Goal: Information Seeking & Learning: Learn about a topic

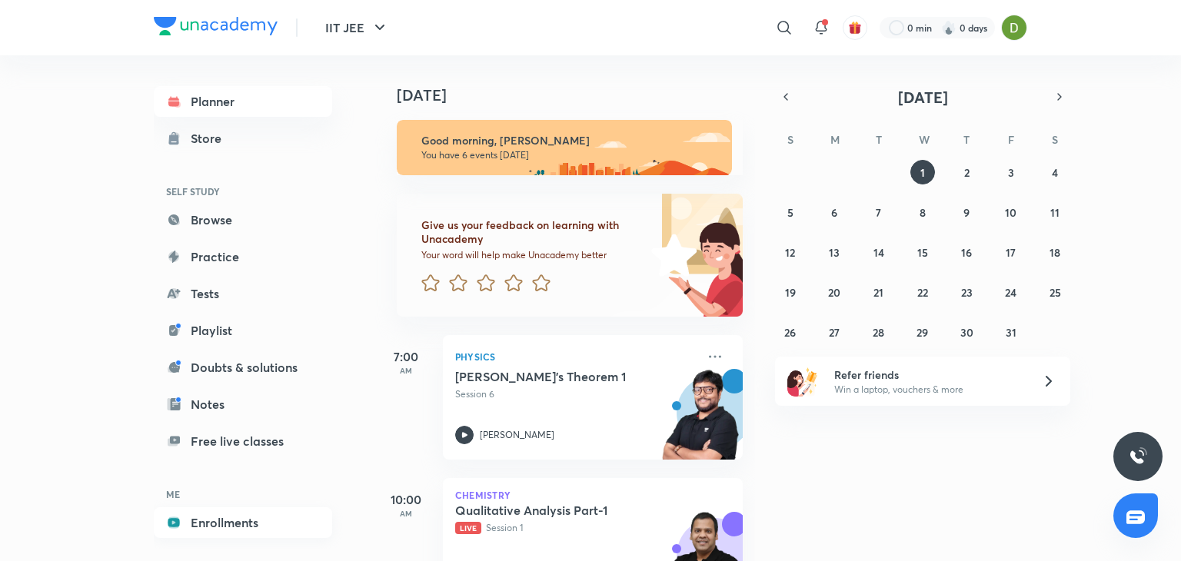
drag, startPoint x: 297, startPoint y: 504, endPoint x: 286, endPoint y: 525, distance: 23.7
click at [286, 525] on div "Planner Store SELF STUDY Browse Practice Tests Playlist Doubts & solutions Note…" at bounding box center [243, 330] width 178 height 489
click at [286, 525] on link "Enrollments" at bounding box center [243, 522] width 178 height 31
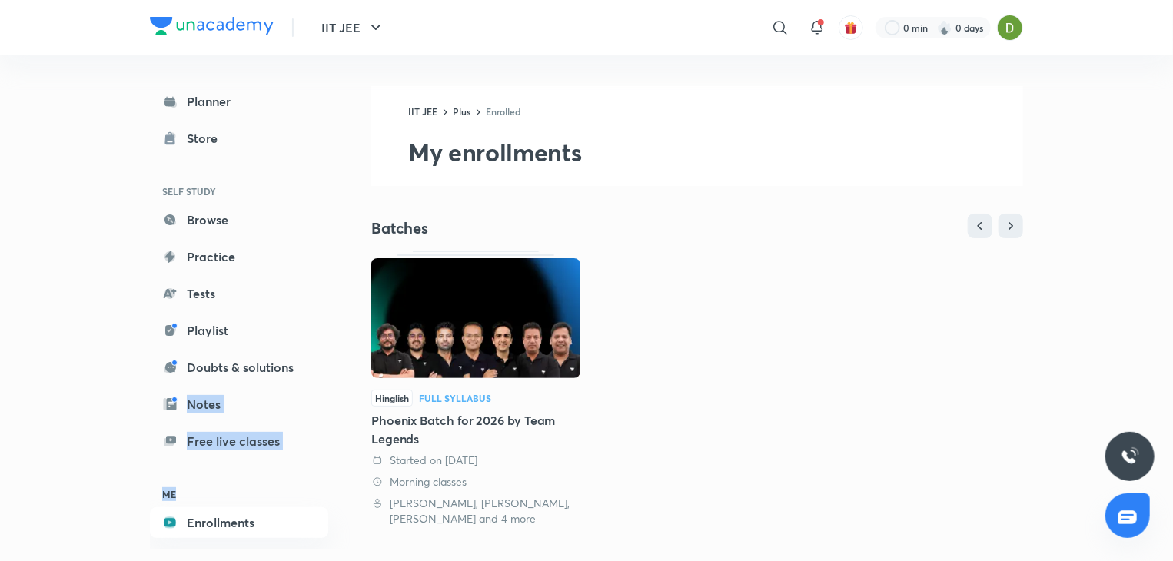
drag, startPoint x: 360, startPoint y: 374, endPoint x: 363, endPoint y: 498, distance: 124.6
click at [363, 498] on div "Planner Store SELF STUDY Browse Practice Tests Playlist Doubts & solutions Note…" at bounding box center [586, 461] width 873 height 812
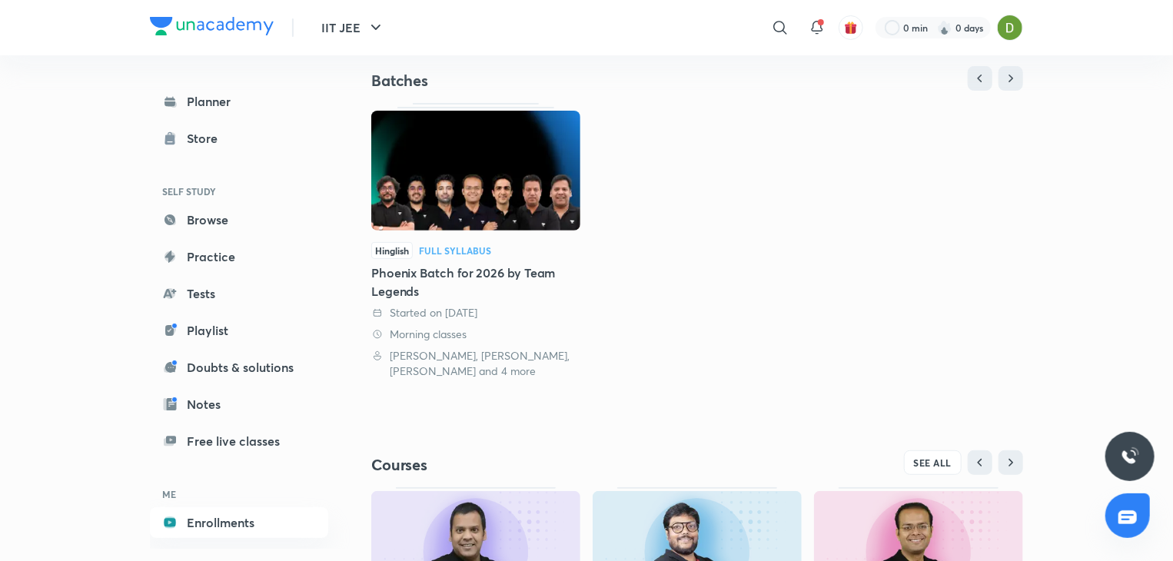
scroll to position [358, 0]
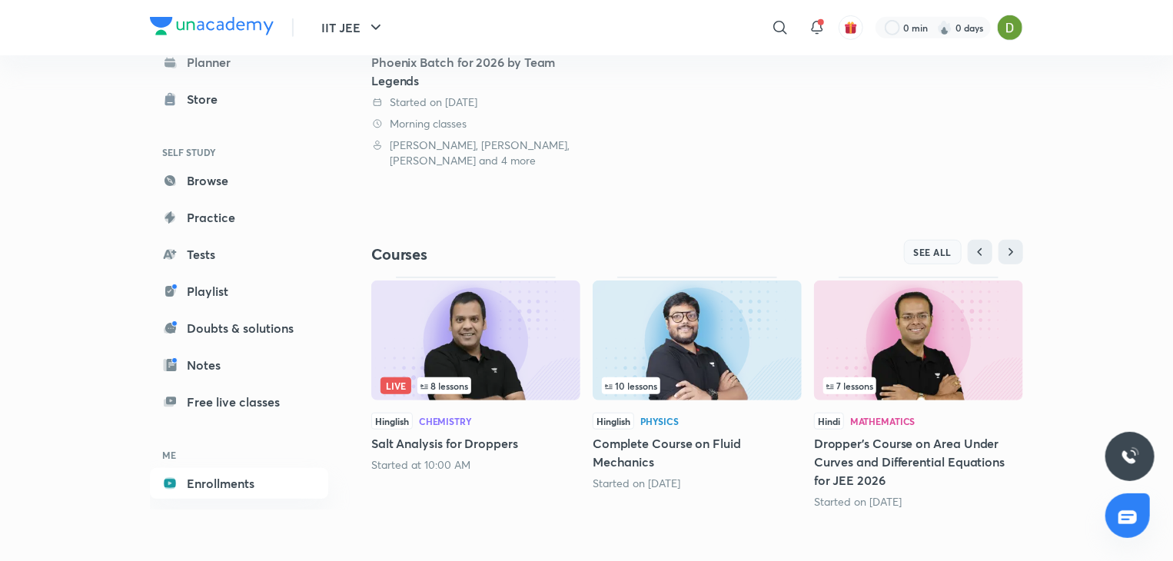
click at [942, 251] on span "SEE ALL" at bounding box center [933, 252] width 38 height 11
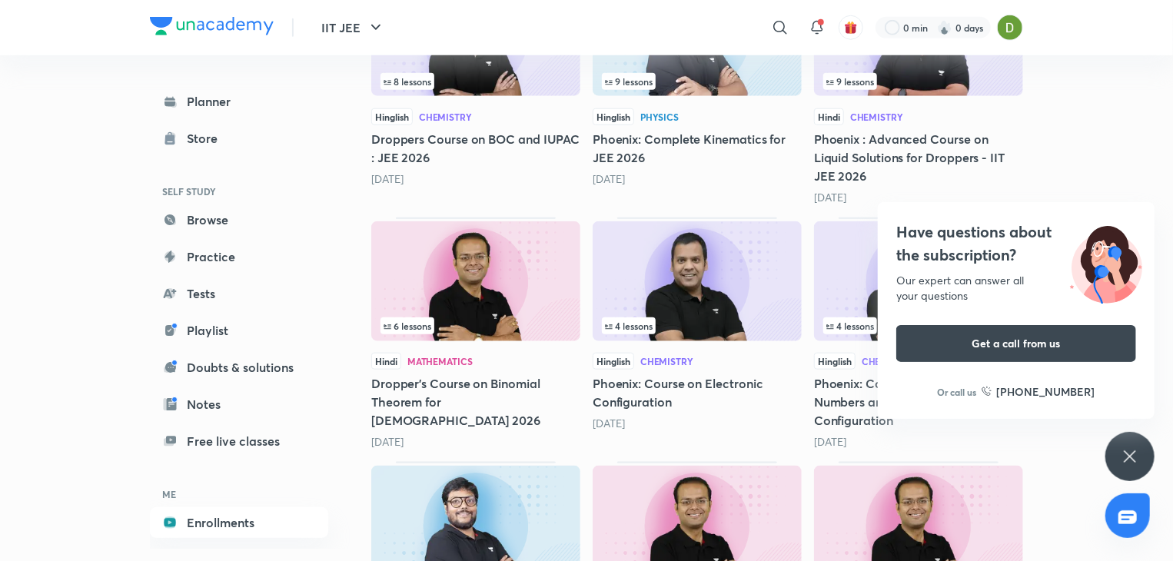
scroll to position [3772, 0]
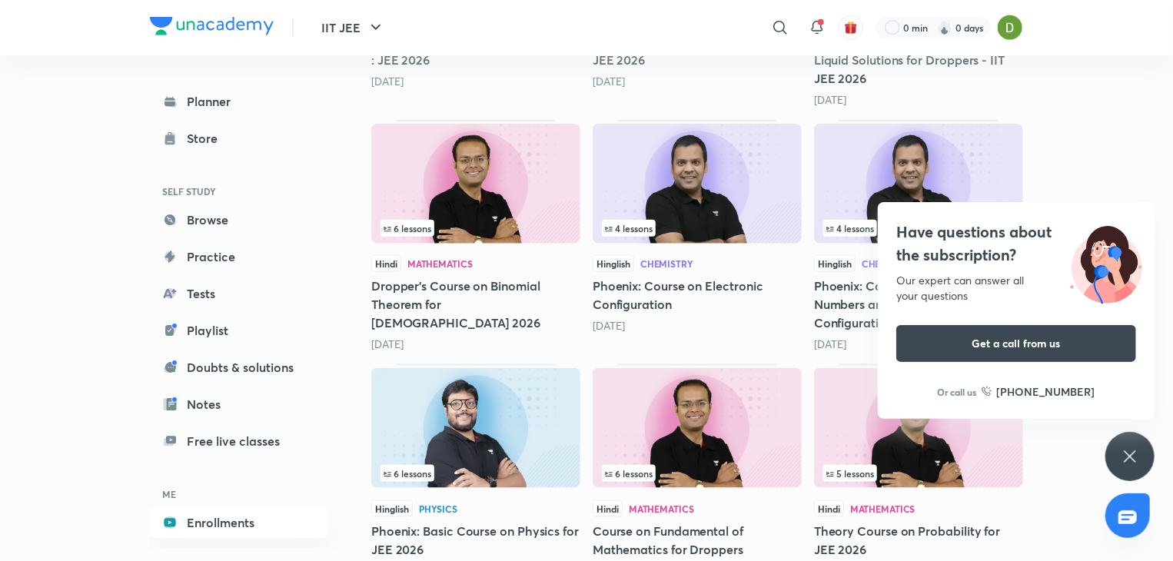
click at [1127, 468] on div "Have questions about the subscription? Our expert can answer all your questions…" at bounding box center [1129, 456] width 49 height 49
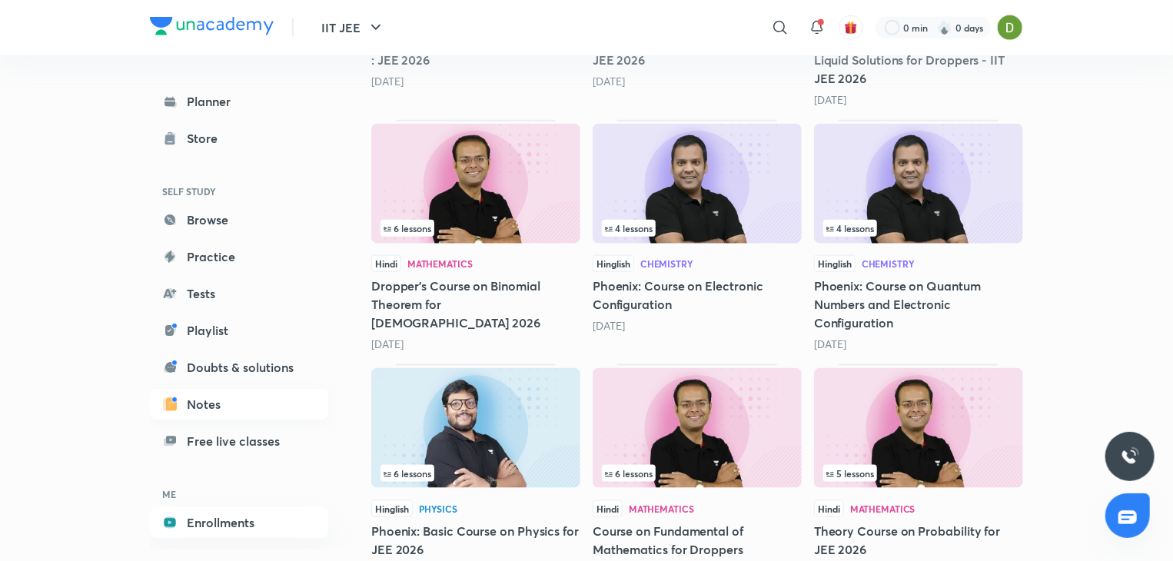
click at [234, 389] on link "Notes" at bounding box center [239, 404] width 178 height 31
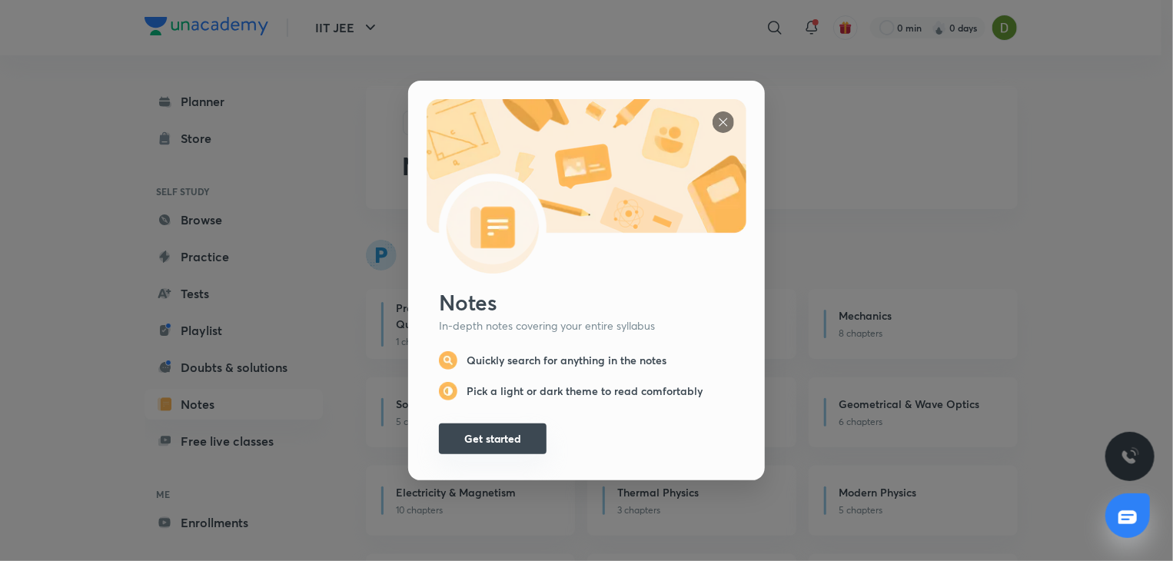
click at [439, 439] on button "Get started" at bounding box center [493, 439] width 108 height 31
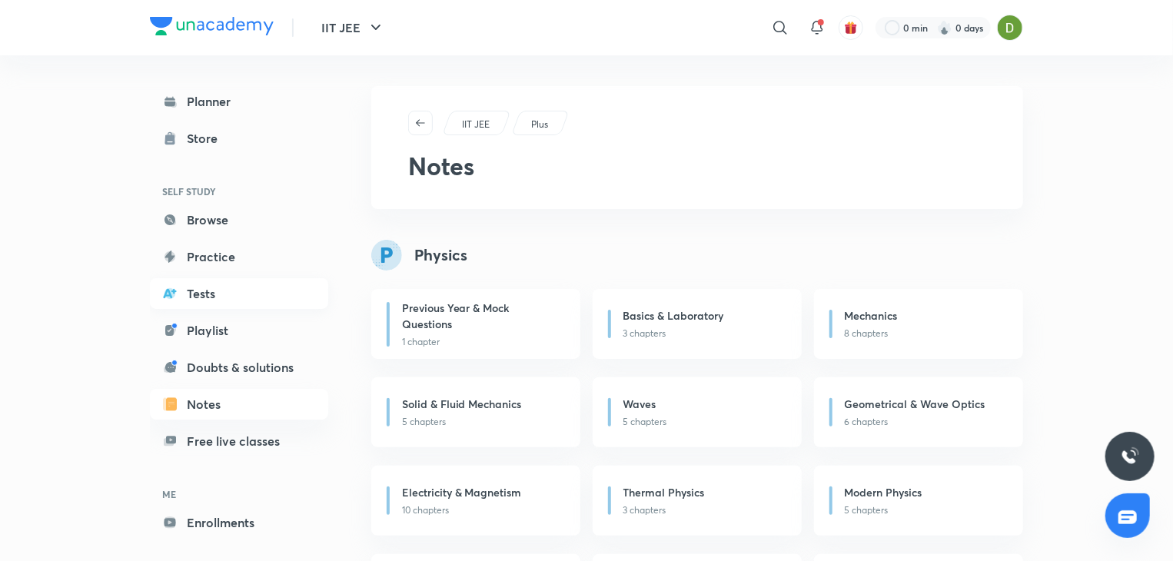
click at [238, 278] on link "Tests" at bounding box center [239, 293] width 178 height 31
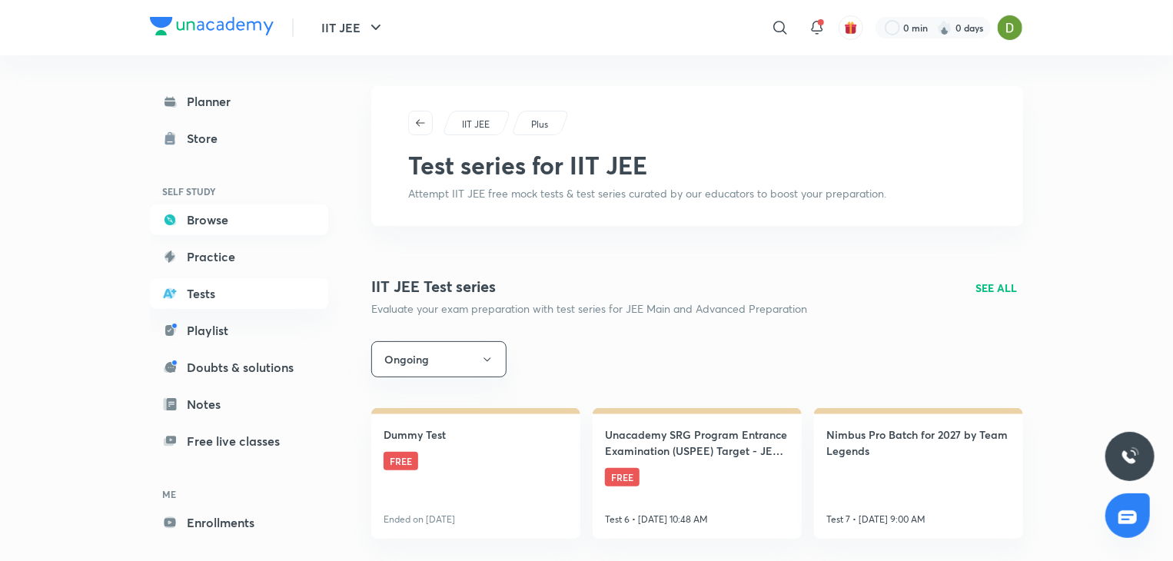
click at [221, 224] on link "Browse" at bounding box center [239, 219] width 178 height 31
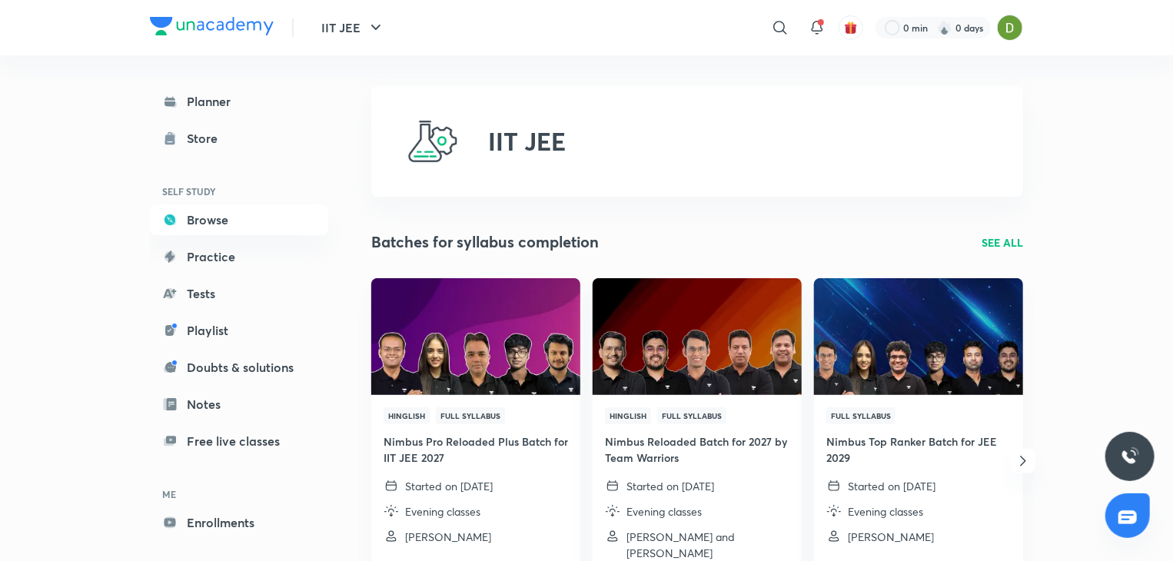
click at [232, 84] on div "Planner Store SELF STUDY Browse Practice Tests Playlist Doubts & solutions Note…" at bounding box center [254, 301] width 209 height 493
click at [240, 95] on link "Planner" at bounding box center [239, 101] width 178 height 31
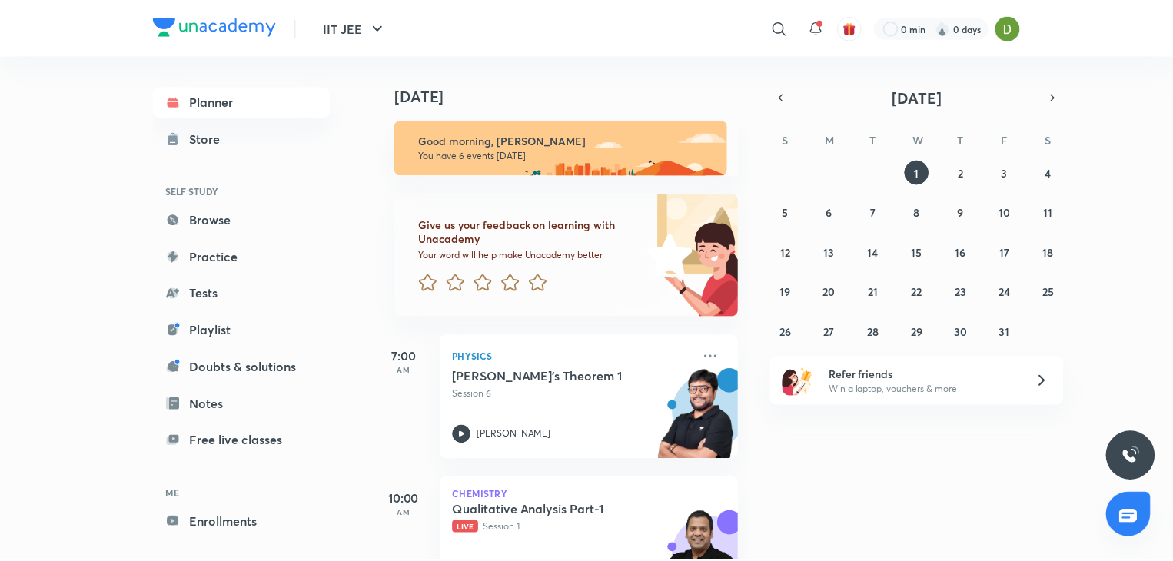
scroll to position [57, 0]
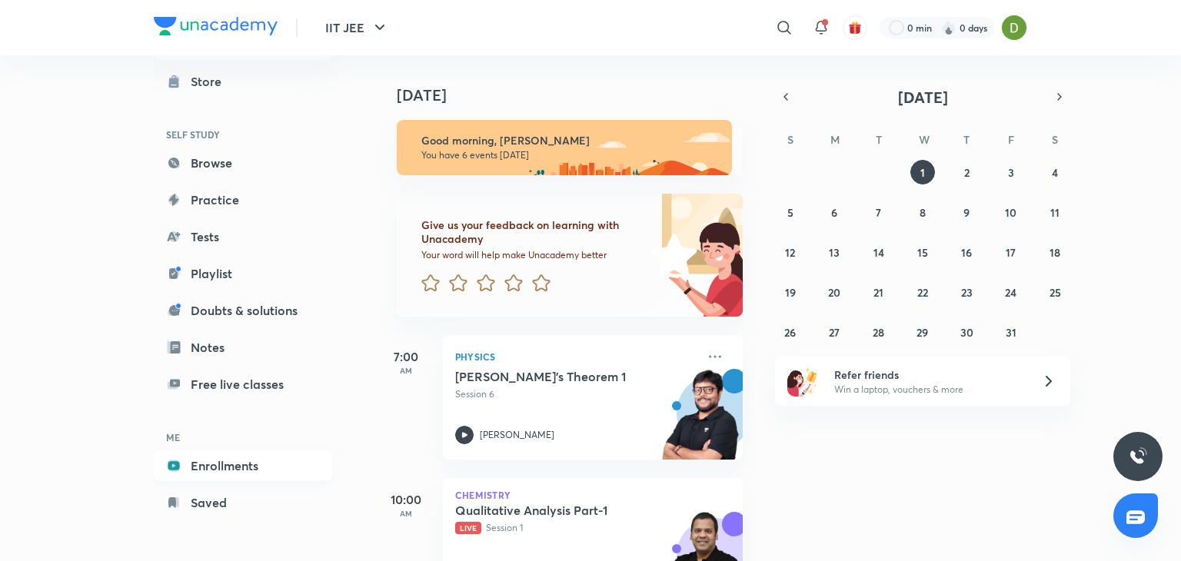
click at [283, 469] on link "Enrollments" at bounding box center [243, 465] width 178 height 31
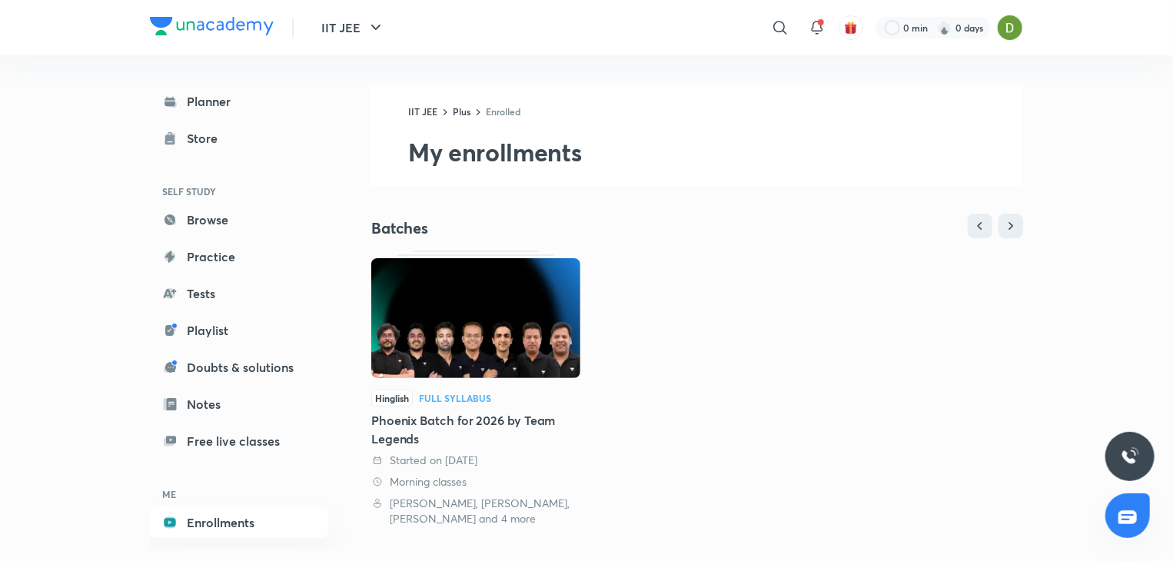
scroll to position [358, 0]
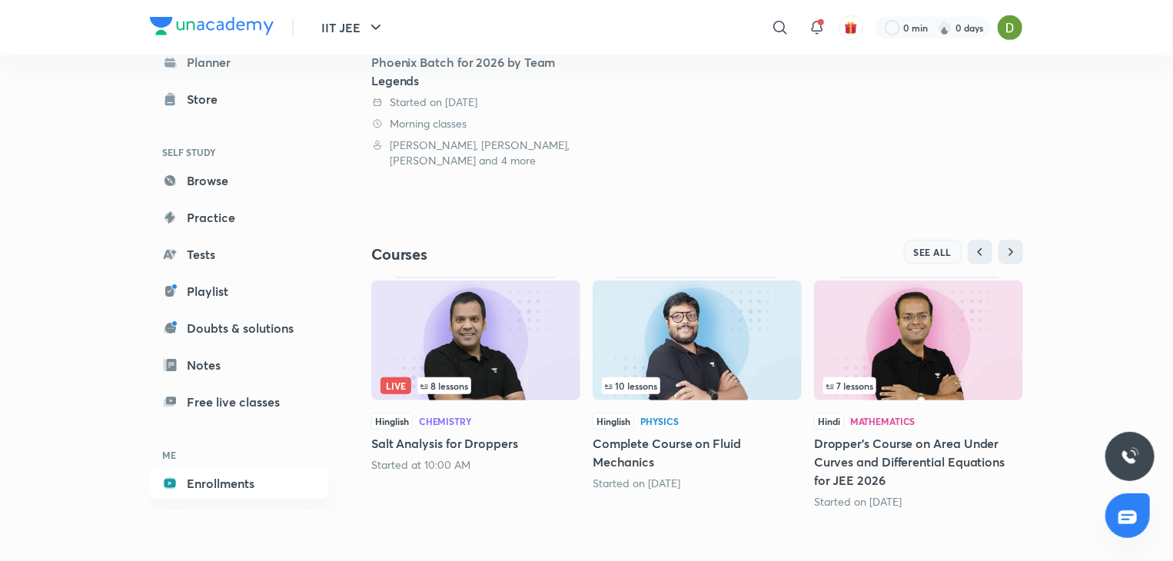
click at [935, 254] on span "SEE ALL" at bounding box center [933, 252] width 38 height 11
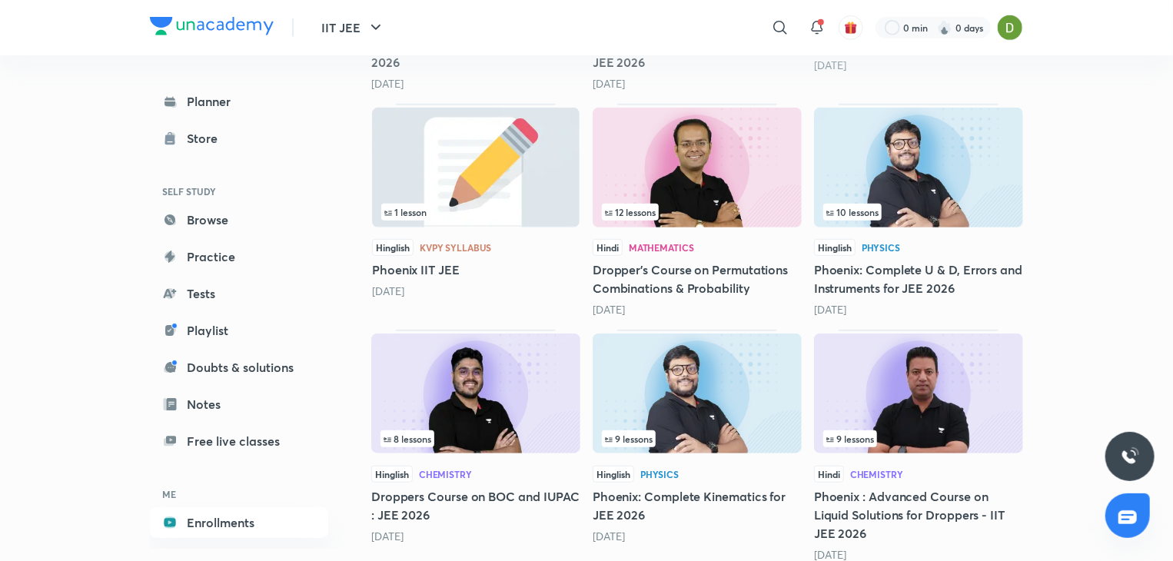
scroll to position [3317, 0]
click at [829, 35] on div at bounding box center [817, 27] width 31 height 31
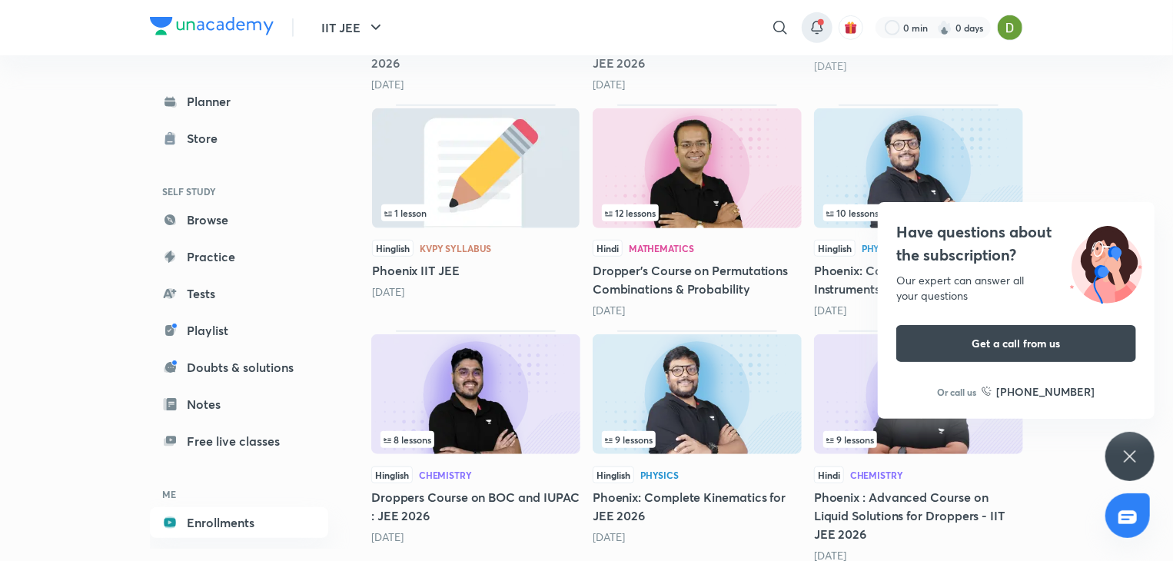
click at [818, 38] on div at bounding box center [817, 27] width 31 height 31
click at [1127, 437] on div "Have questions about the subscription? Our expert can answer all your questions…" at bounding box center [1129, 456] width 49 height 49
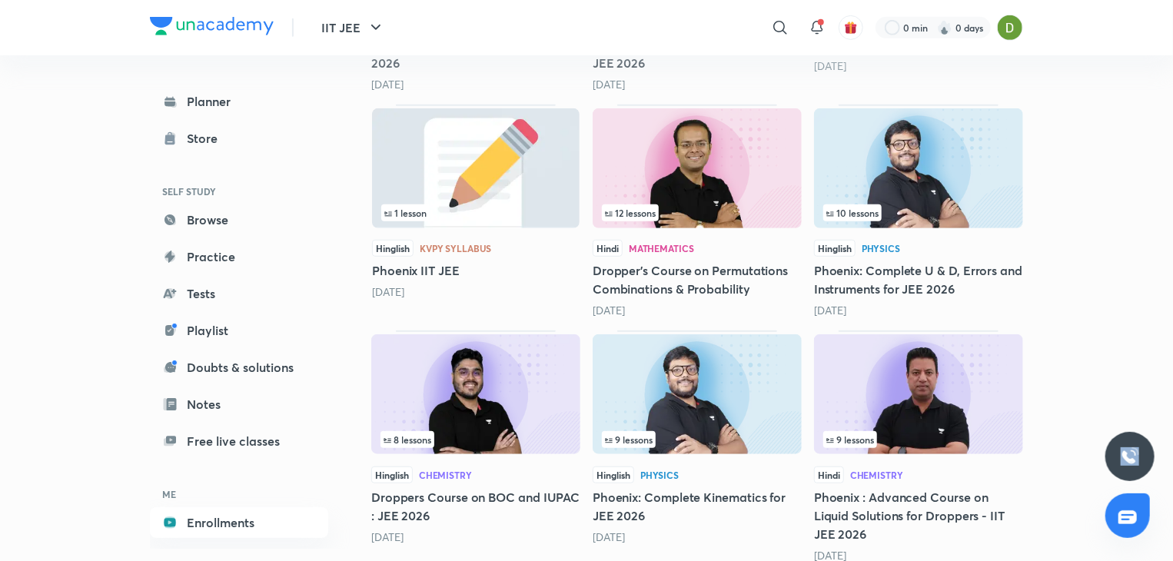
click at [1127, 437] on div at bounding box center [1129, 456] width 49 height 49
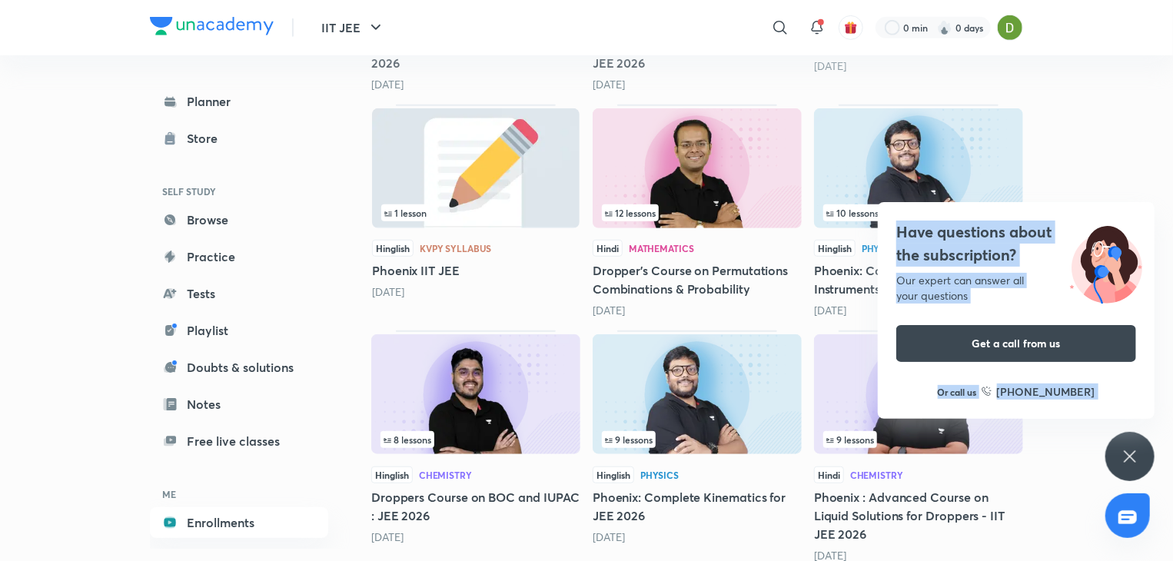
click at [1121, 414] on div "Have questions about the subscription? Our expert can answer all your questions…" at bounding box center [1016, 310] width 277 height 217
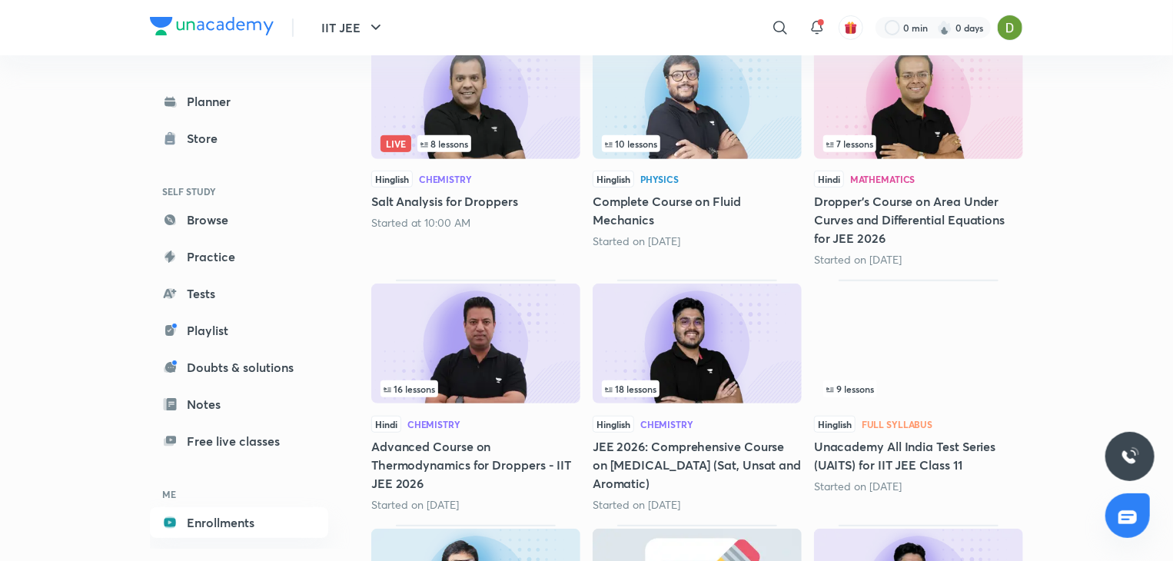
scroll to position [0, 0]
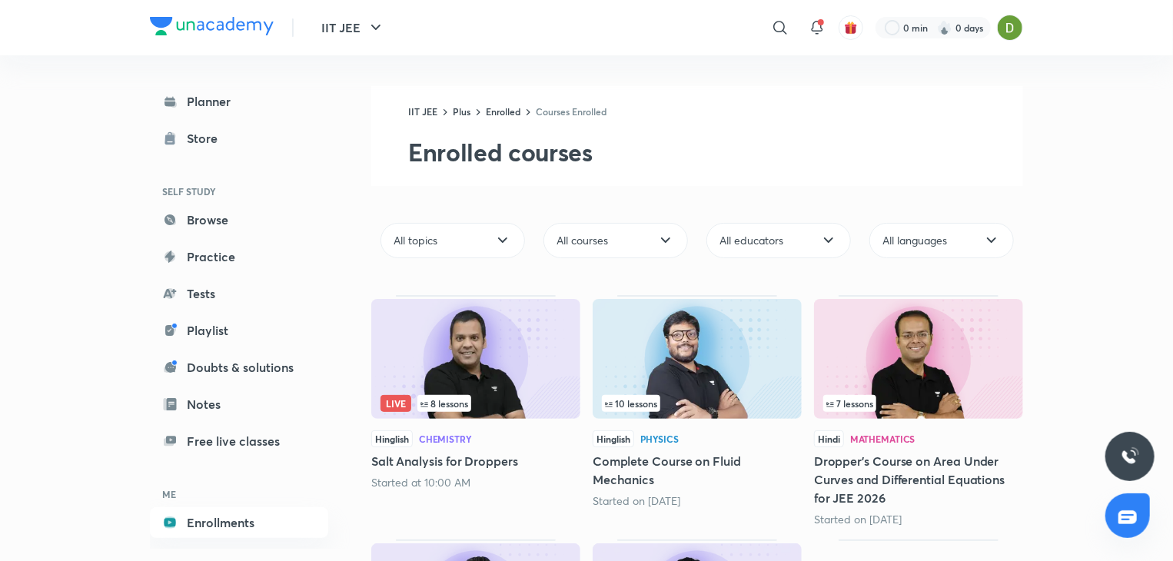
click at [830, 40] on div "​ 0 min 0 days" at bounding box center [768, 27] width 510 height 37
click at [819, 34] on icon at bounding box center [817, 27] width 18 height 18
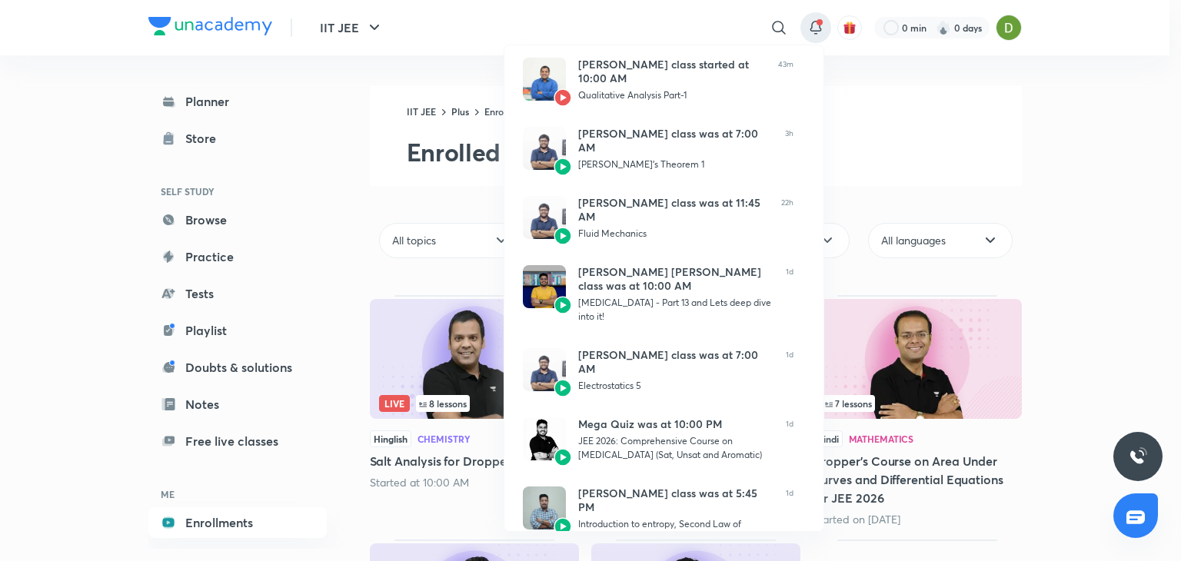
click at [810, 37] on div at bounding box center [590, 280] width 1181 height 561
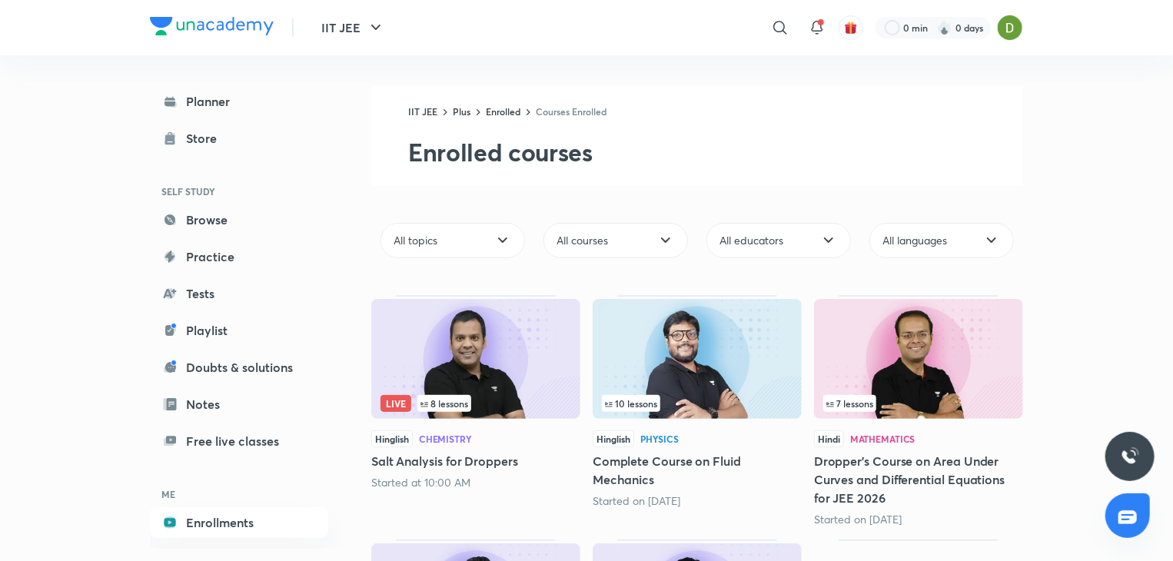
click at [276, 114] on link "Planner" at bounding box center [239, 101] width 178 height 31
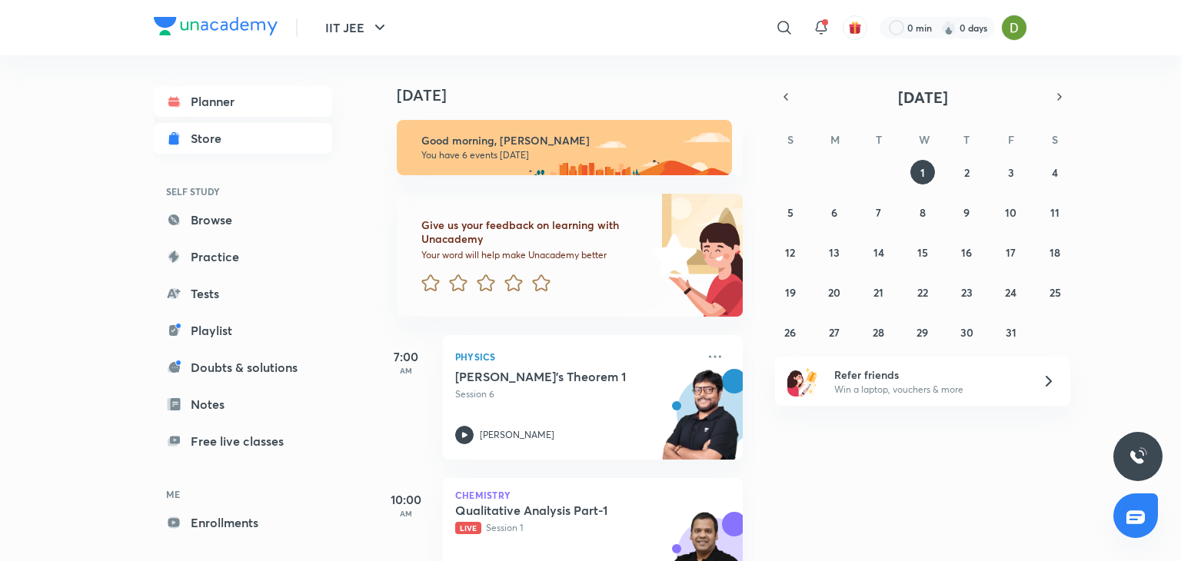
click at [267, 147] on link "Store" at bounding box center [243, 138] width 178 height 31
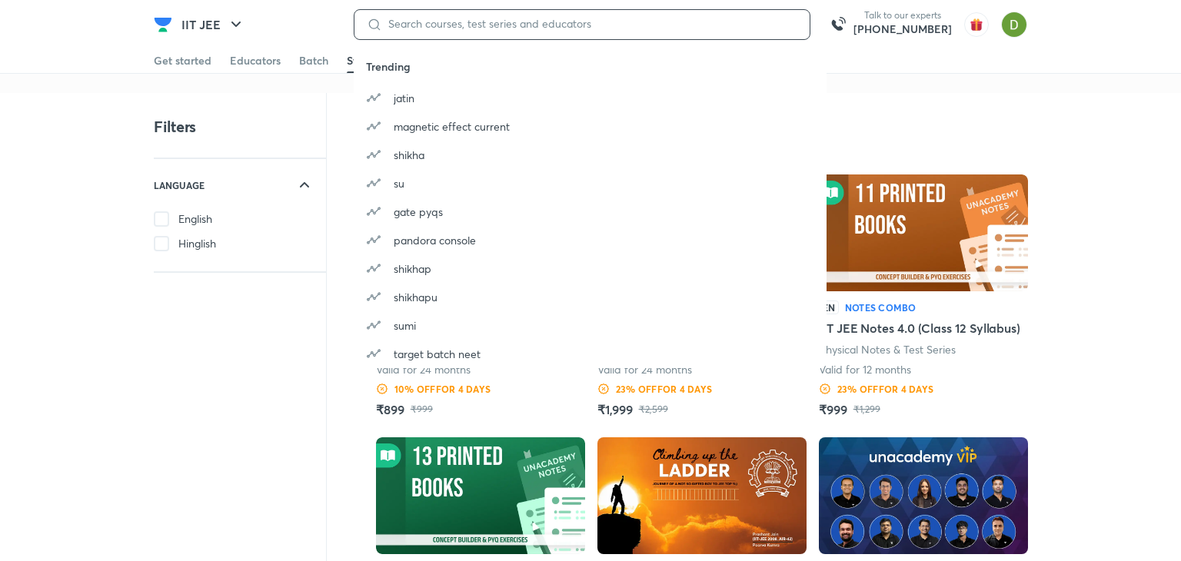
click at [572, 23] on input at bounding box center [589, 24] width 415 height 12
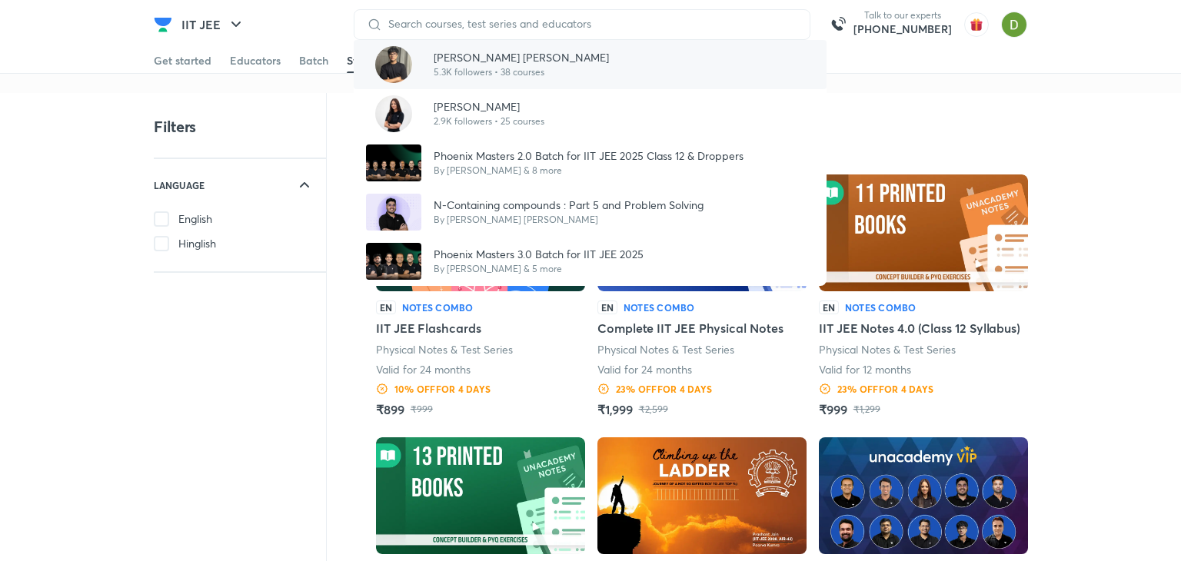
click at [600, 75] on div "[PERSON_NAME] [PERSON_NAME] 5.3K followers • 38 courses" at bounding box center [590, 64] width 473 height 49
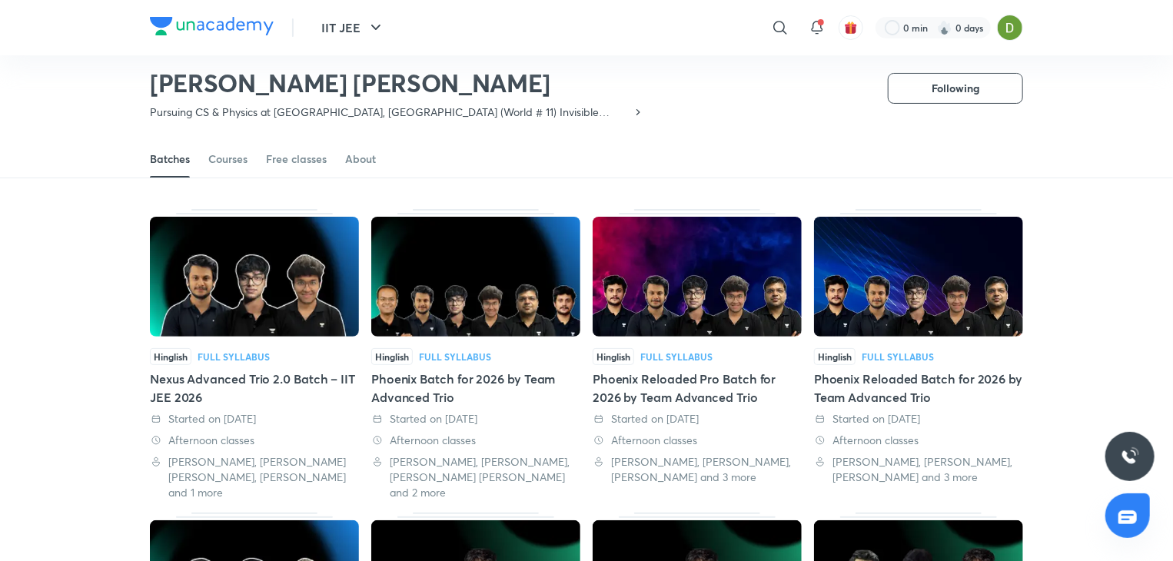
scroll to position [15, 0]
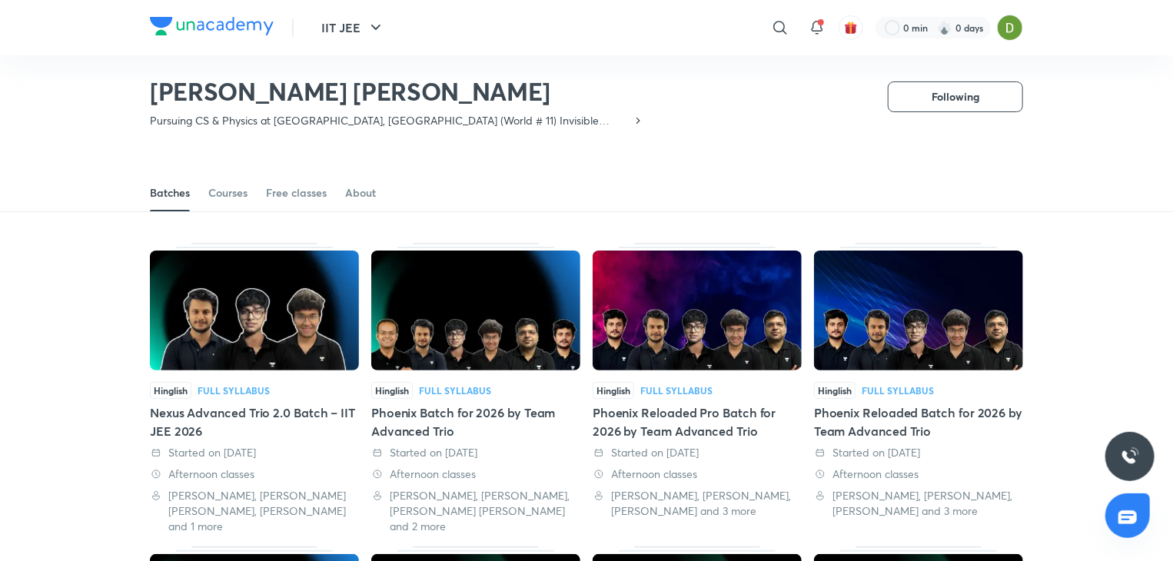
click at [201, 314] on img at bounding box center [254, 311] width 209 height 120
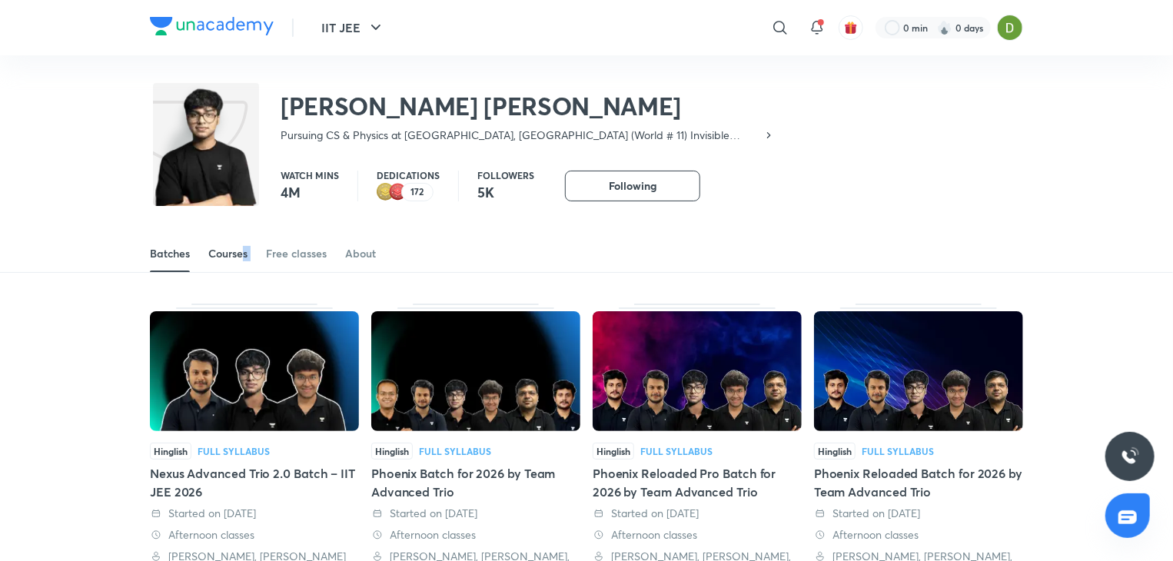
drag, startPoint x: 262, startPoint y: 257, endPoint x: 243, endPoint y: 260, distance: 19.5
click at [243, 260] on div "Batches Courses Free classes About" at bounding box center [586, 253] width 873 height 37
click at [243, 260] on div "Courses" at bounding box center [227, 253] width 39 height 15
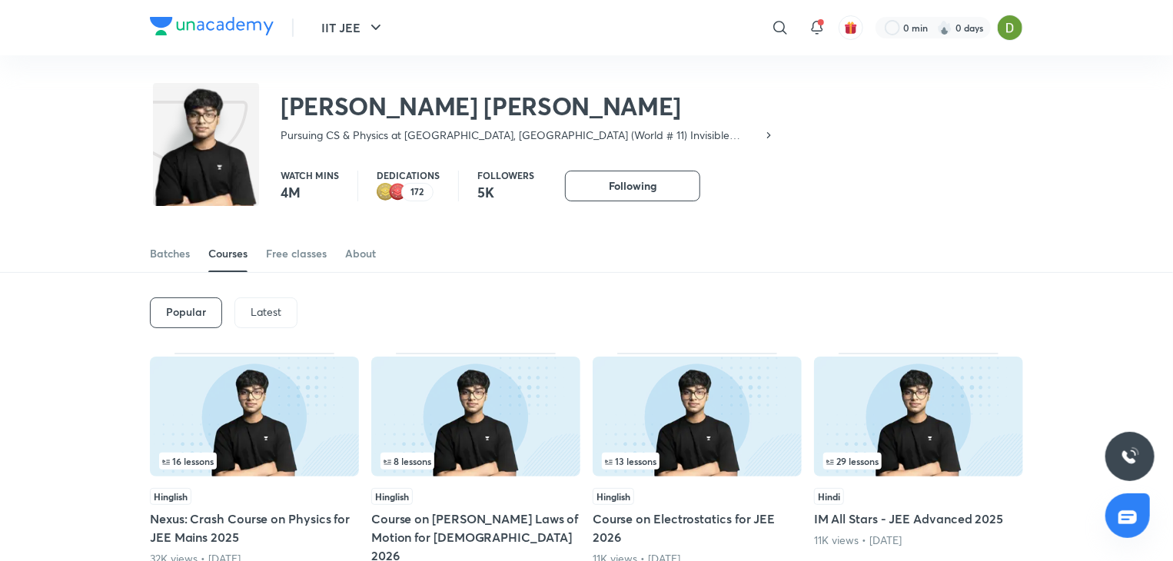
click at [238, 314] on div "Latest" at bounding box center [265, 312] width 63 height 31
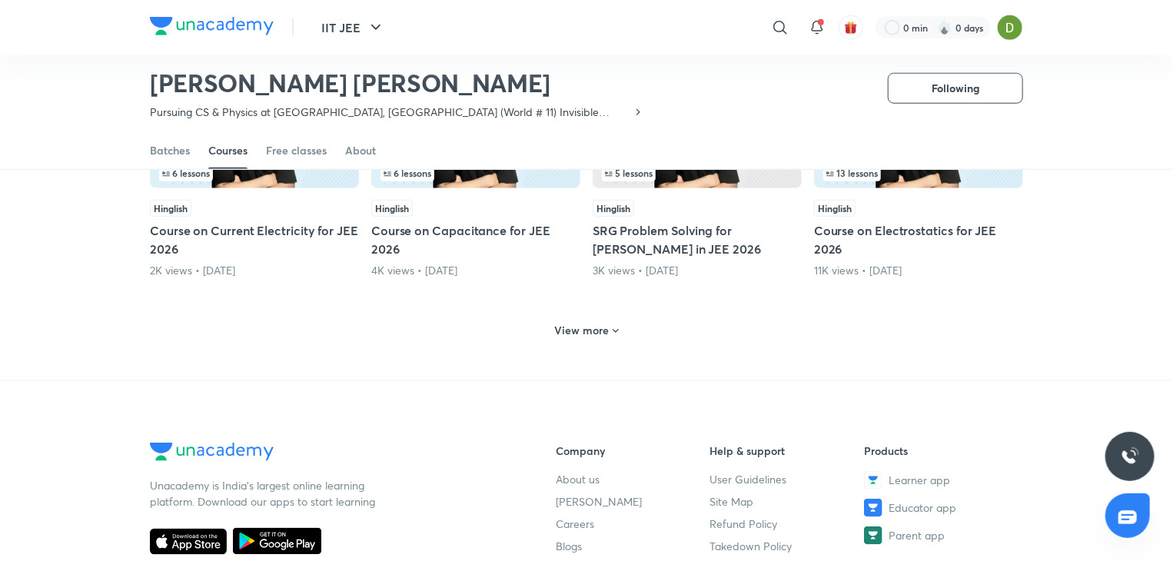
scroll to position [726, 0]
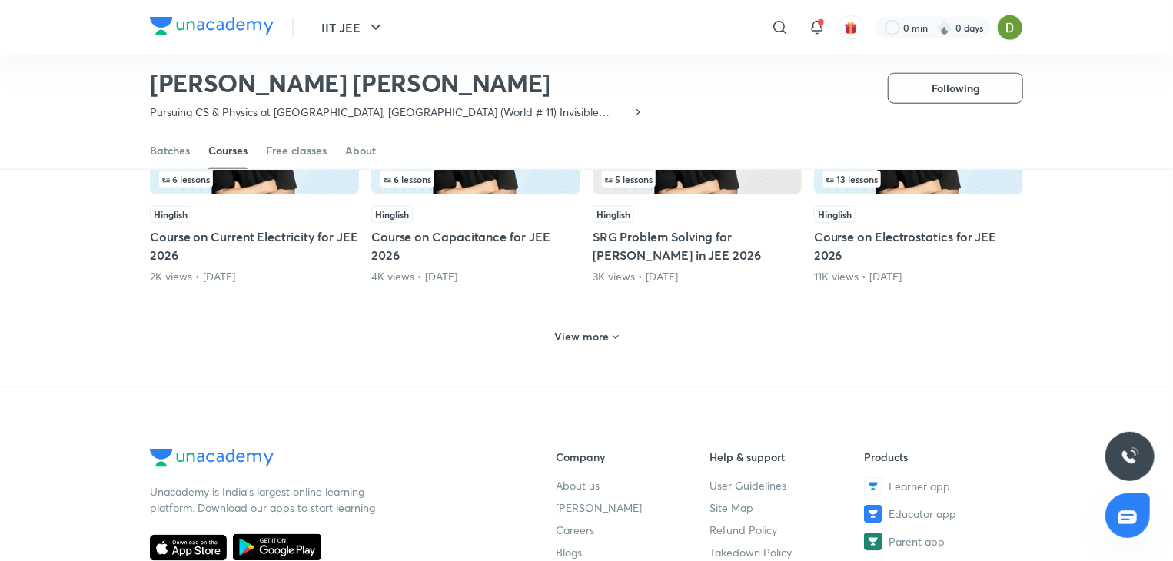
click at [601, 332] on h6 "View more" at bounding box center [582, 336] width 55 height 15
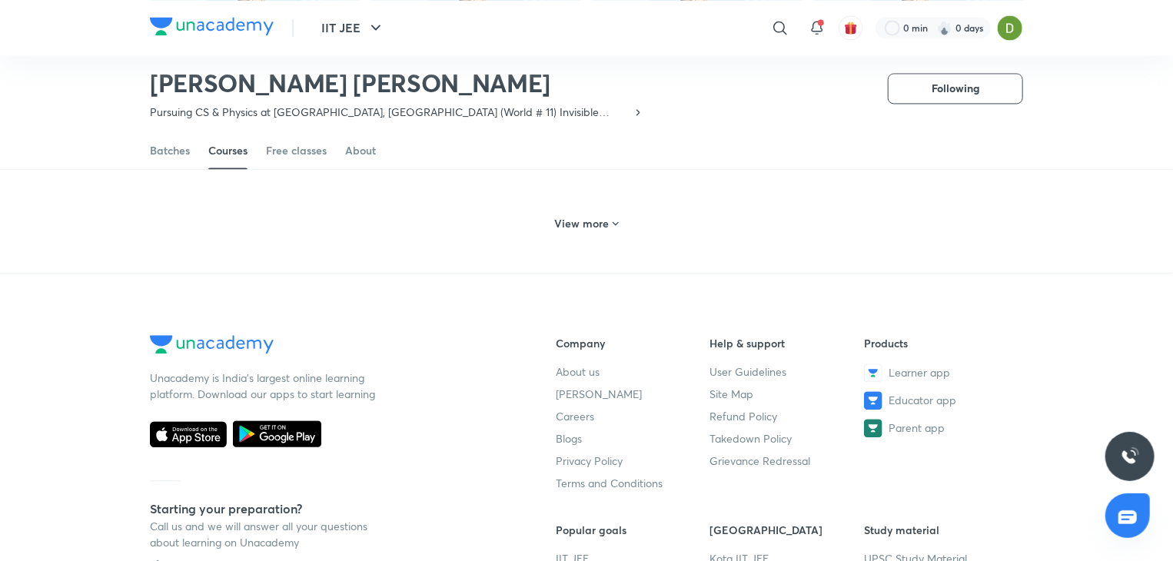
scroll to position [1512, 0]
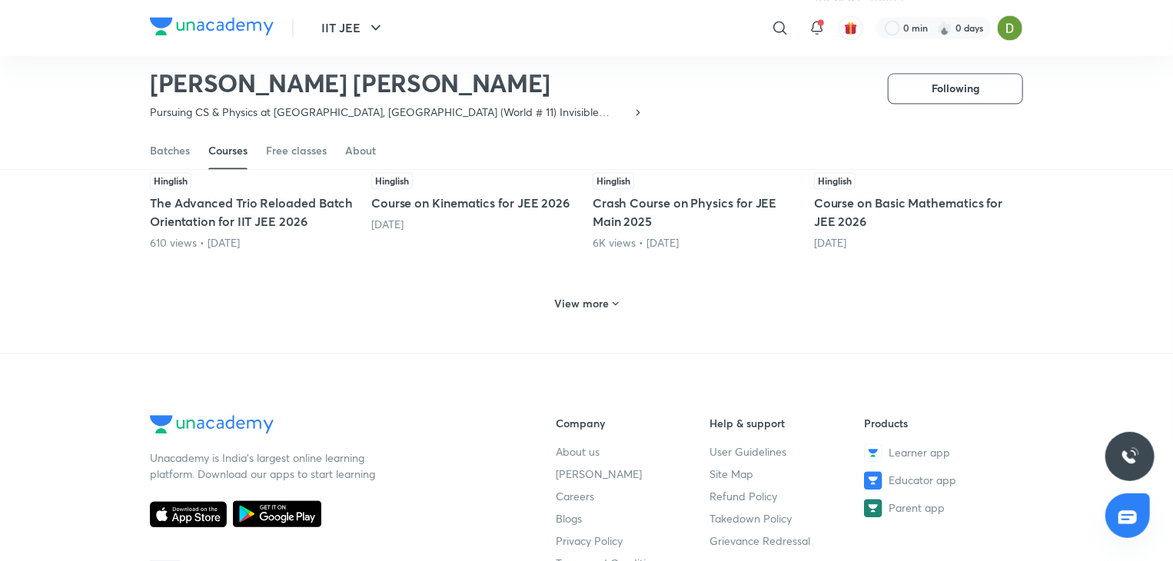
click at [552, 291] on div "View more" at bounding box center [587, 303] width 76 height 25
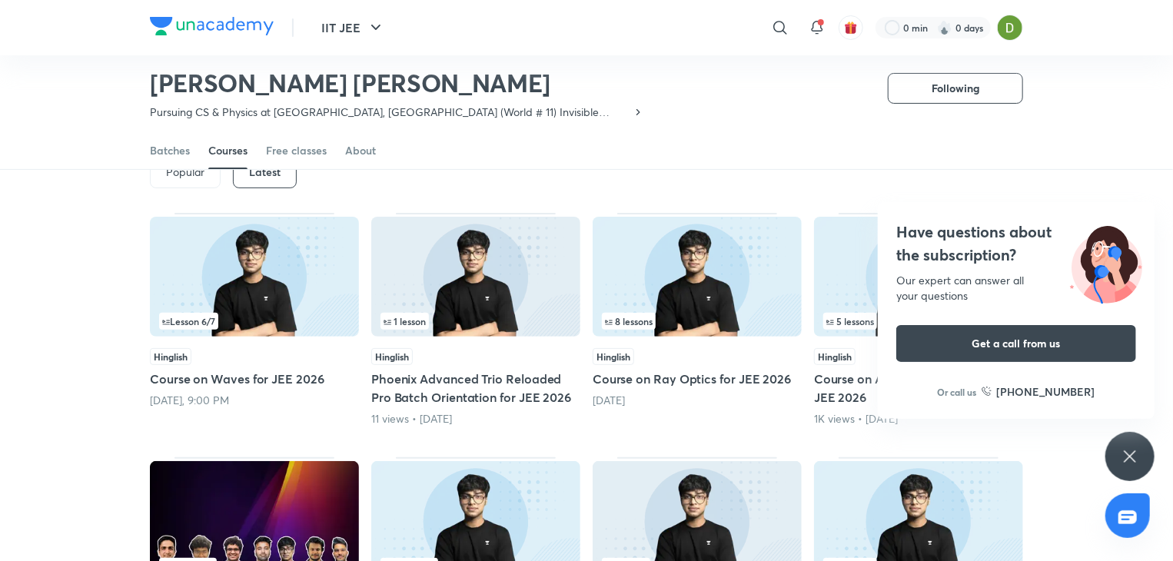
scroll to position [57, 0]
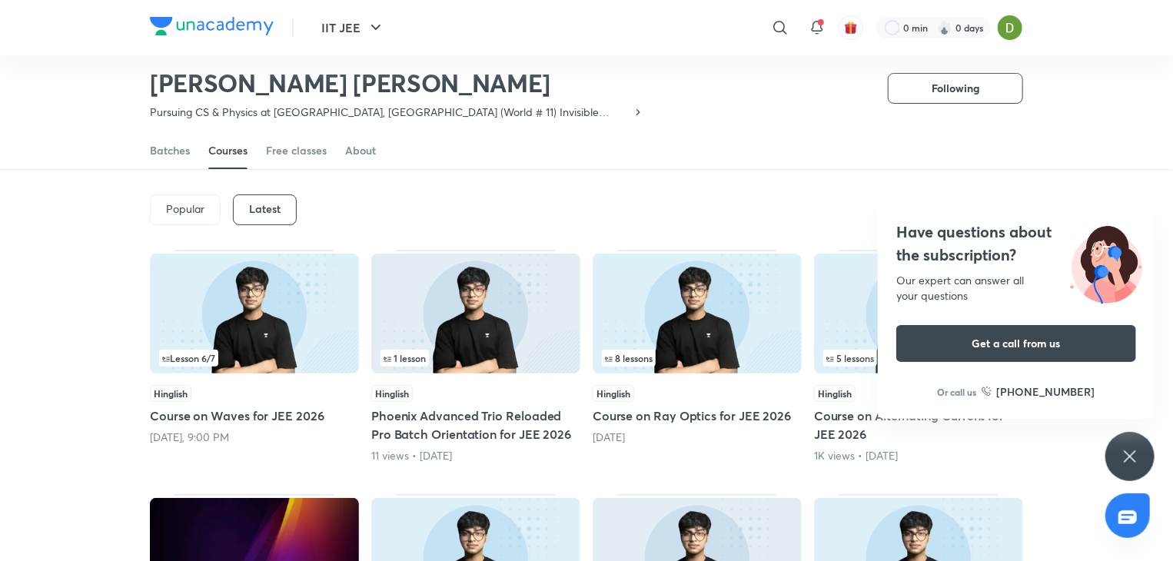
click at [1108, 445] on div "Have questions about the subscription? Our expert can answer all your questions…" at bounding box center [1129, 456] width 49 height 49
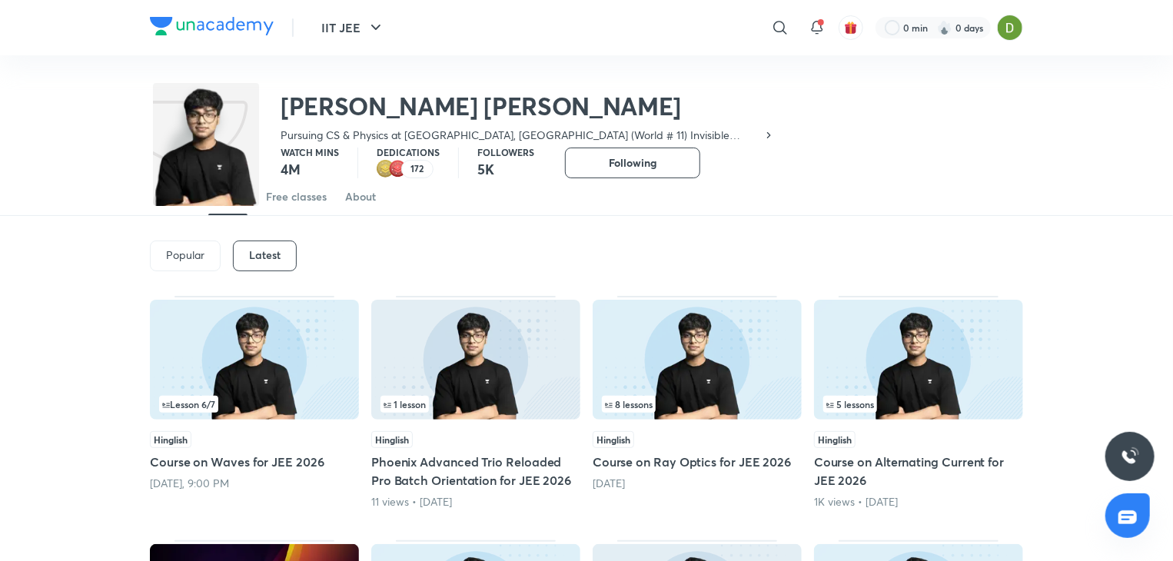
scroll to position [0, 0]
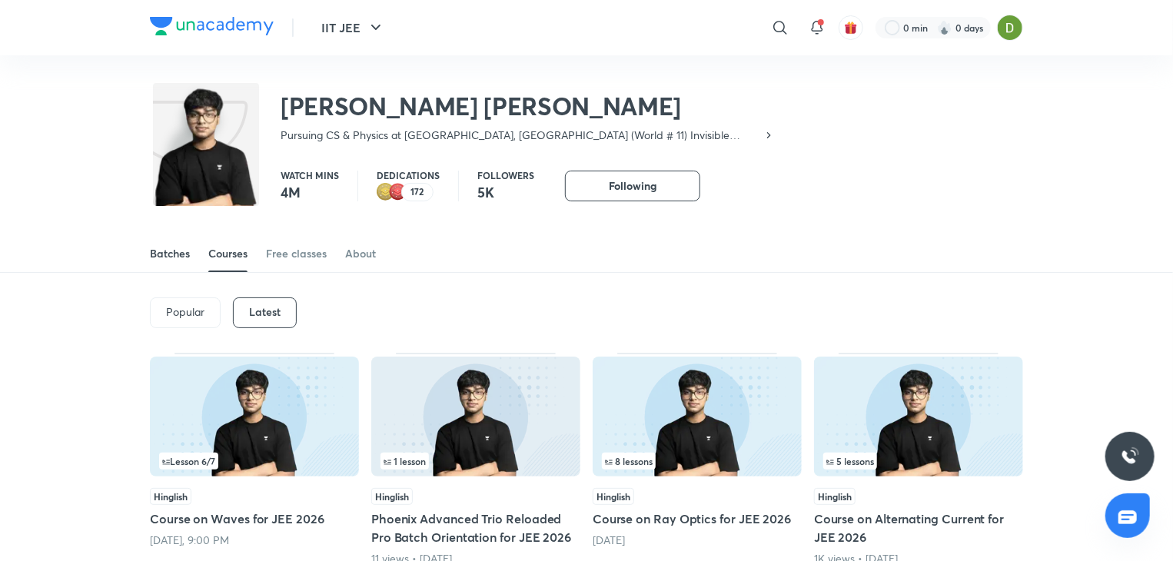
click at [183, 259] on div "Batches" at bounding box center [170, 253] width 40 height 15
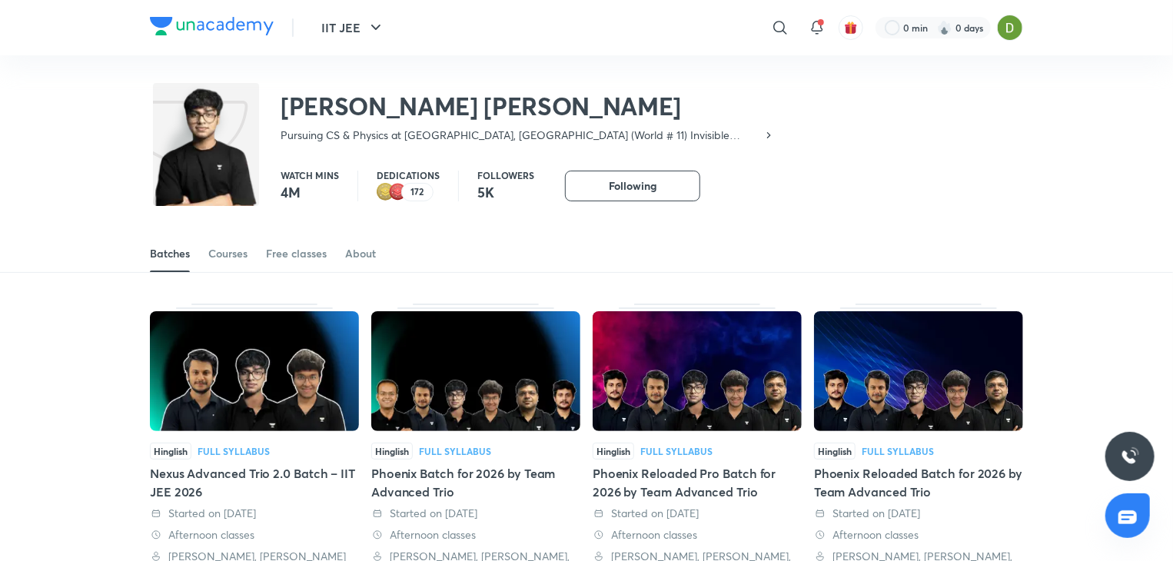
click at [252, 264] on div "Batches Courses Free classes About" at bounding box center [586, 253] width 873 height 37
click at [241, 259] on div "Courses" at bounding box center [227, 253] width 39 height 15
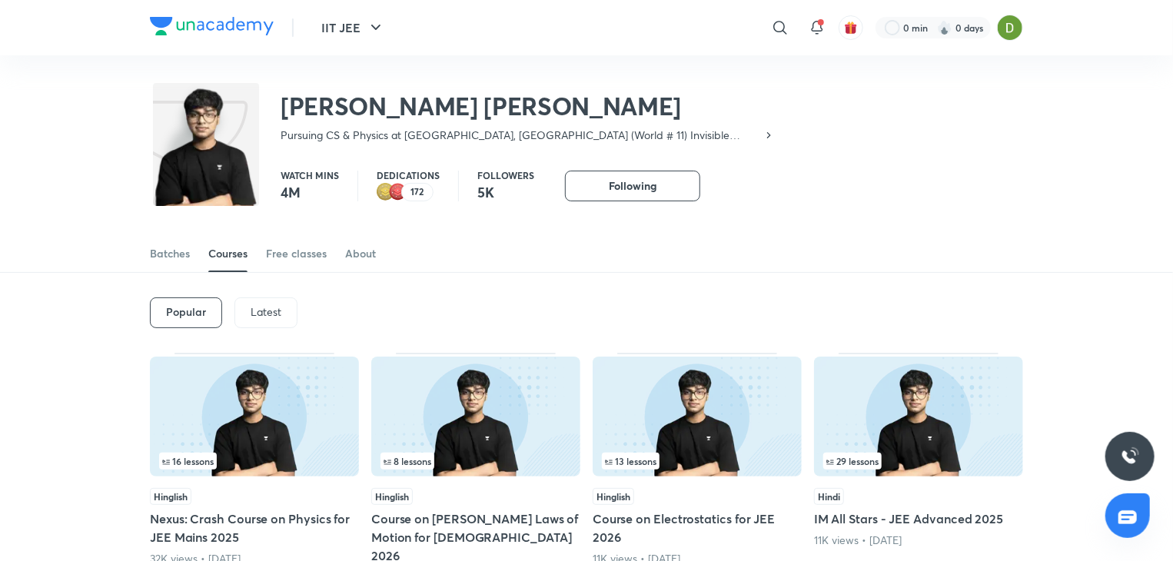
click at [258, 324] on div "Latest" at bounding box center [265, 312] width 63 height 31
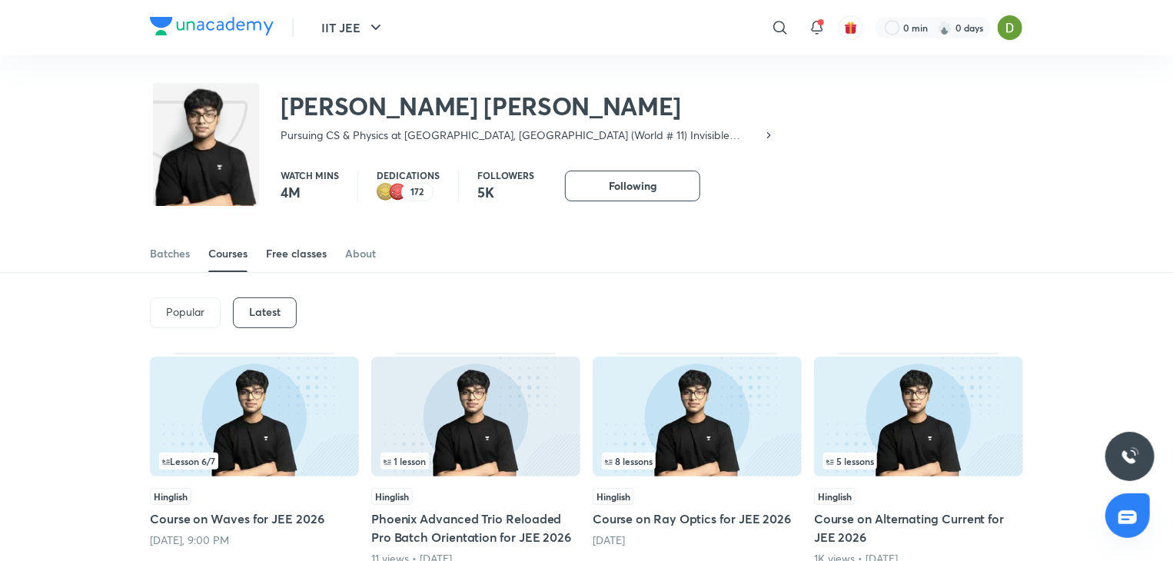
click at [291, 271] on span at bounding box center [296, 272] width 61 height 2
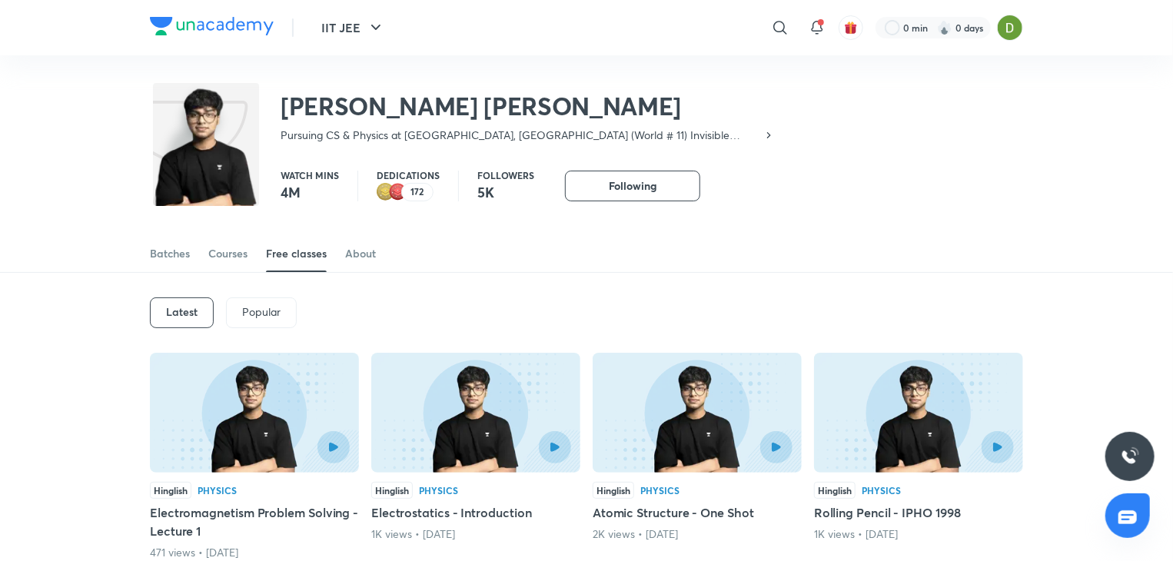
click at [257, 301] on div "Popular" at bounding box center [261, 312] width 71 height 31
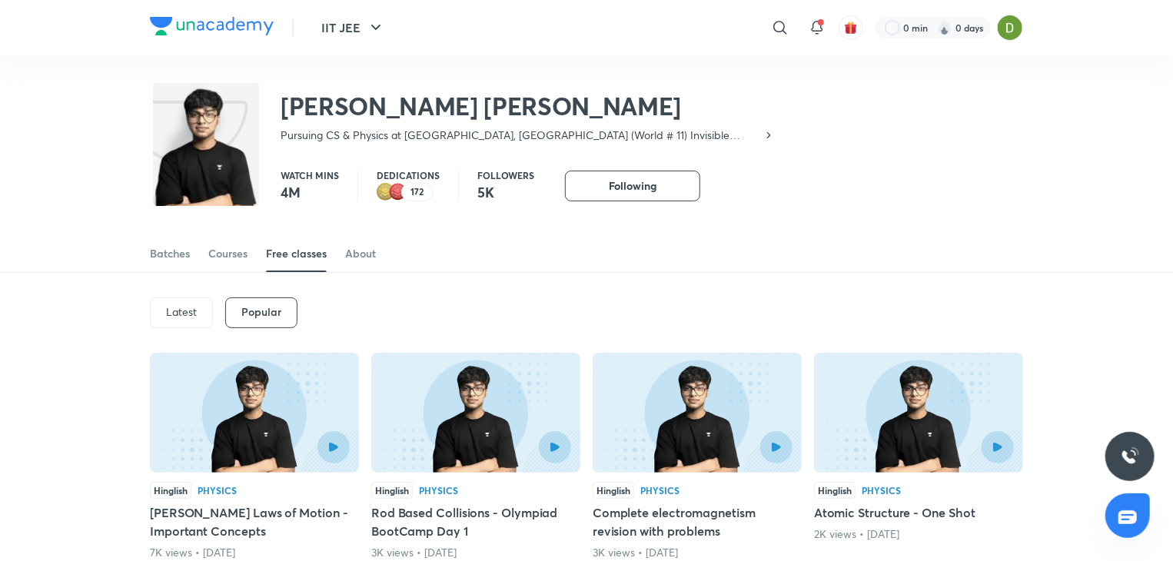
click at [191, 314] on p "Latest" at bounding box center [181, 312] width 31 height 12
